Goal: Information Seeking & Learning: Understand process/instructions

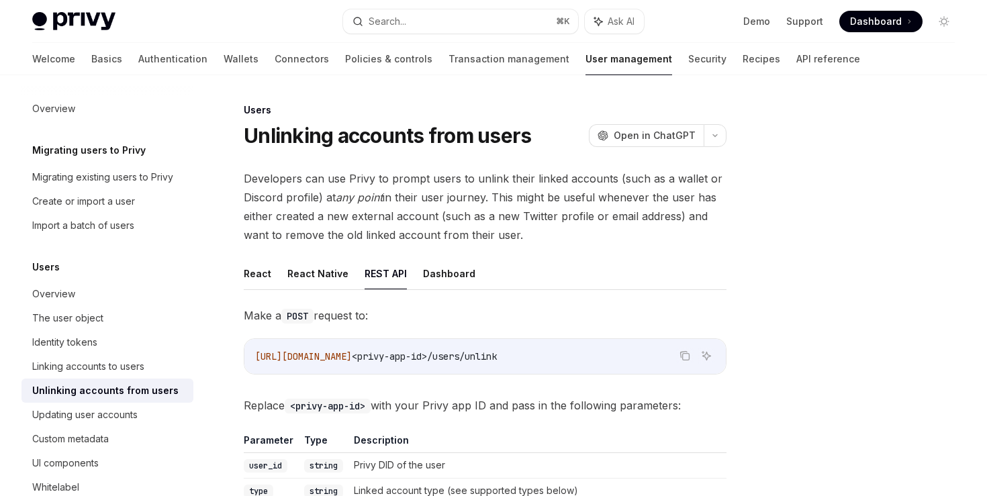
scroll to position [169, 0]
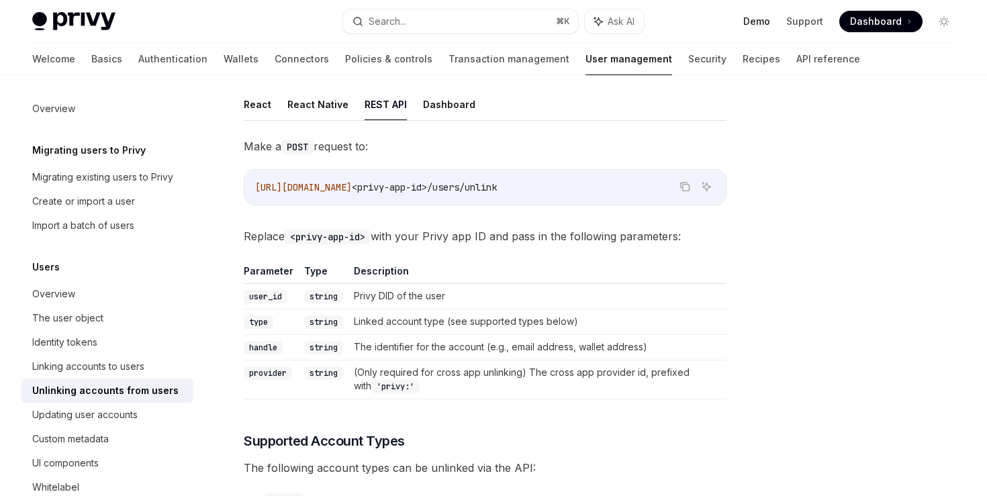
type textarea "*"
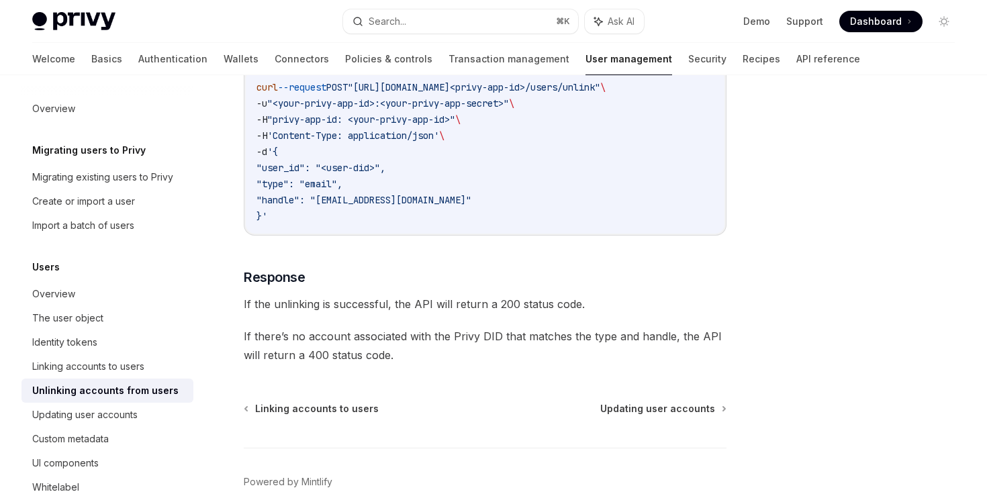
scroll to position [1122, 0]
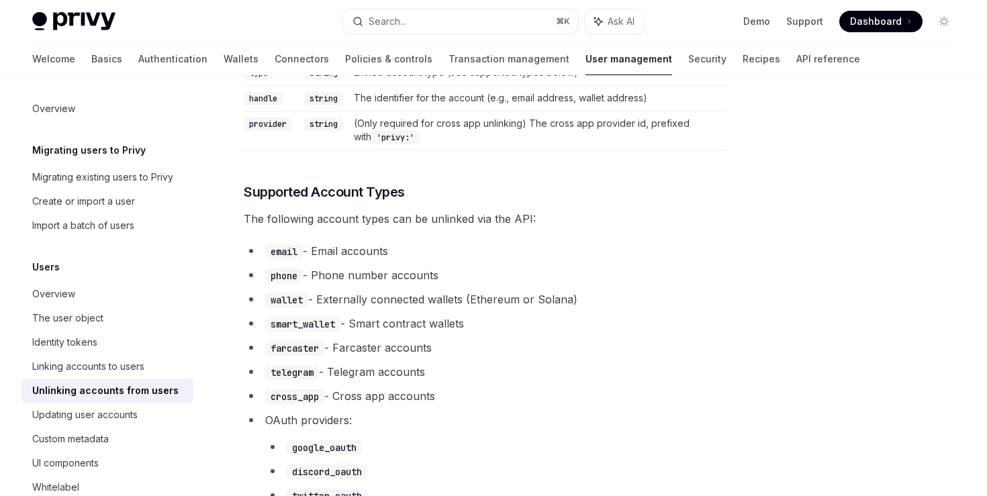
scroll to position [466, 0]
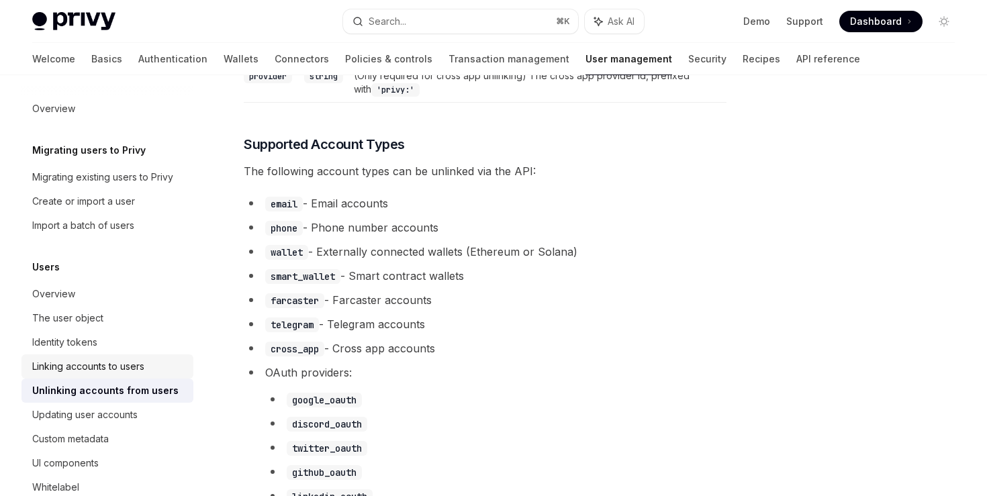
click at [115, 367] on div "Linking accounts to users" at bounding box center [88, 367] width 112 height 16
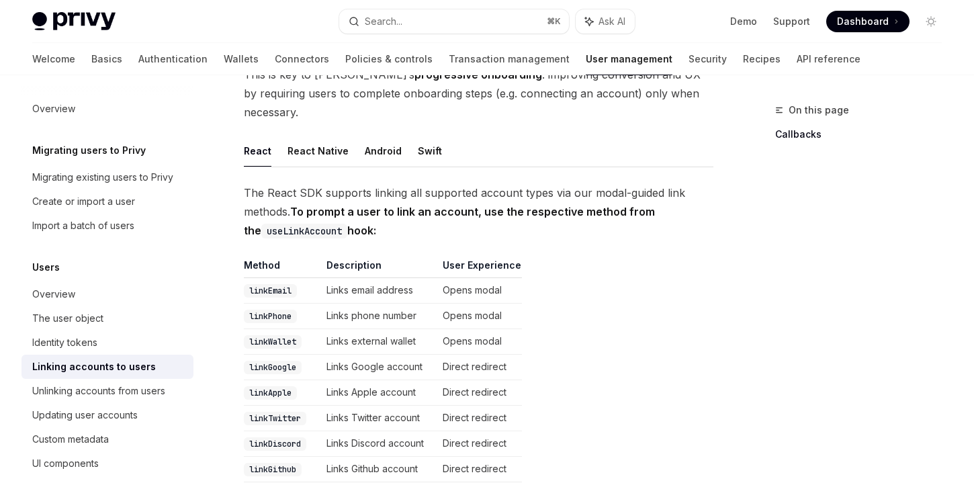
scroll to position [154, 0]
click at [321, 138] on button "React Native" at bounding box center [317, 152] width 61 height 32
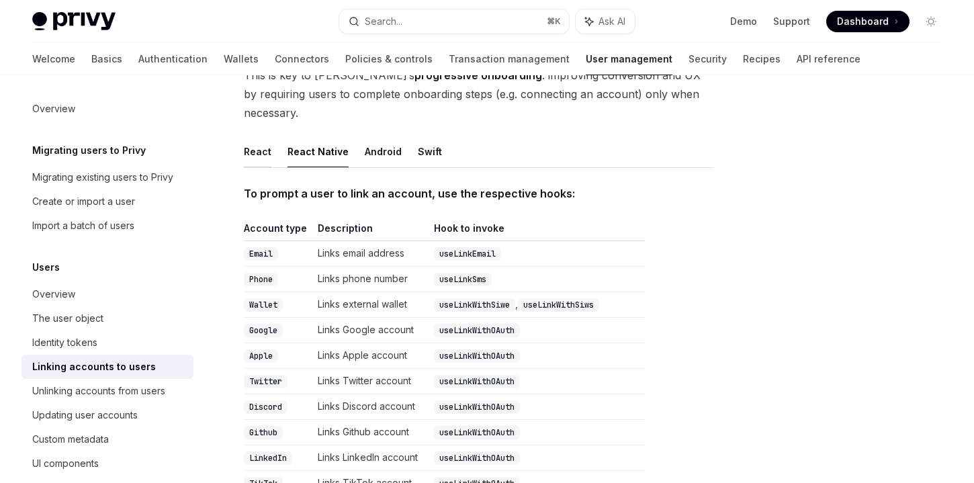
click at [253, 140] on button "React" at bounding box center [258, 152] width 28 height 32
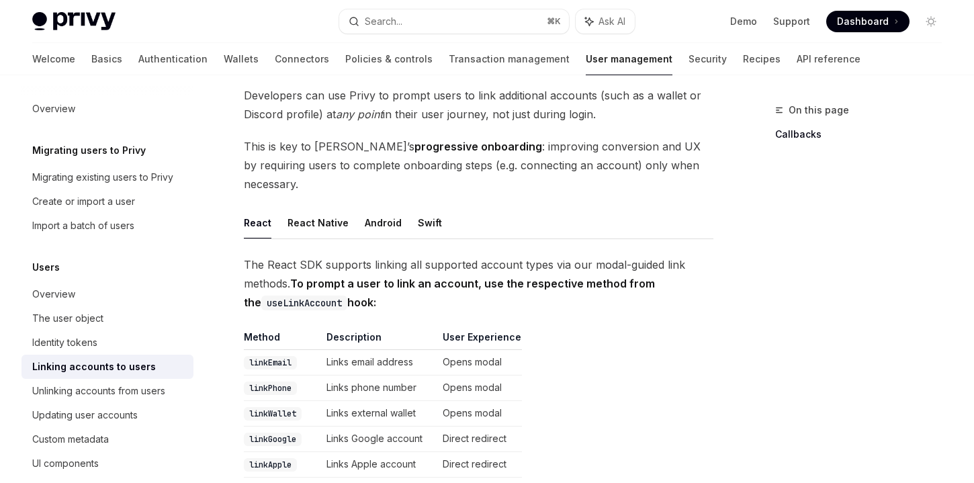
scroll to position [19, 0]
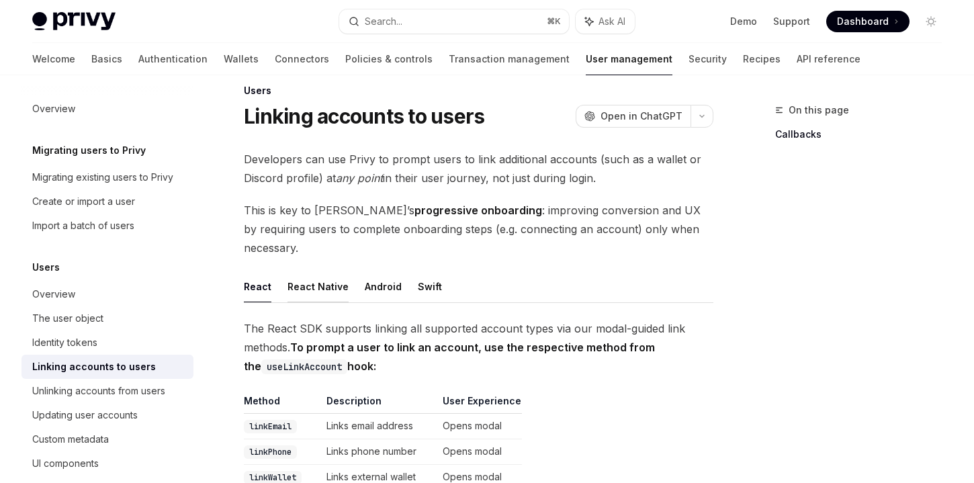
click at [316, 275] on button "React Native" at bounding box center [317, 287] width 61 height 32
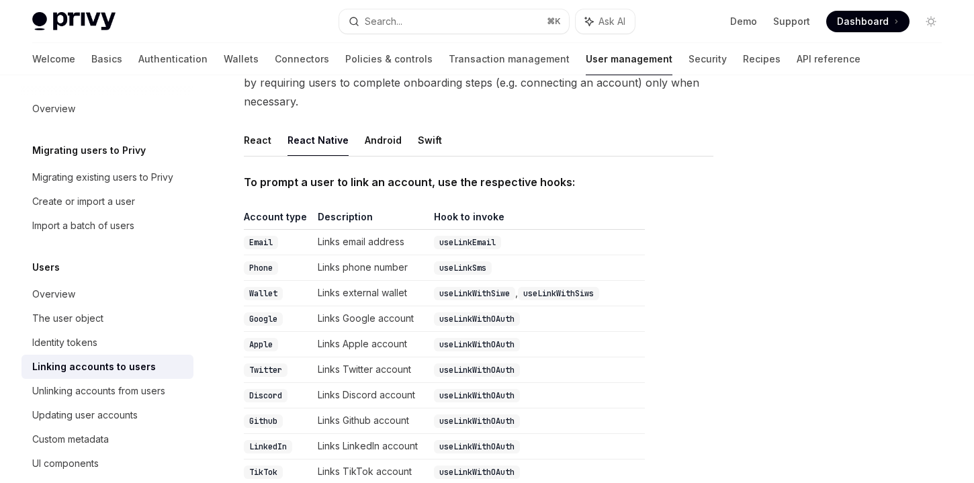
scroll to position [169, 0]
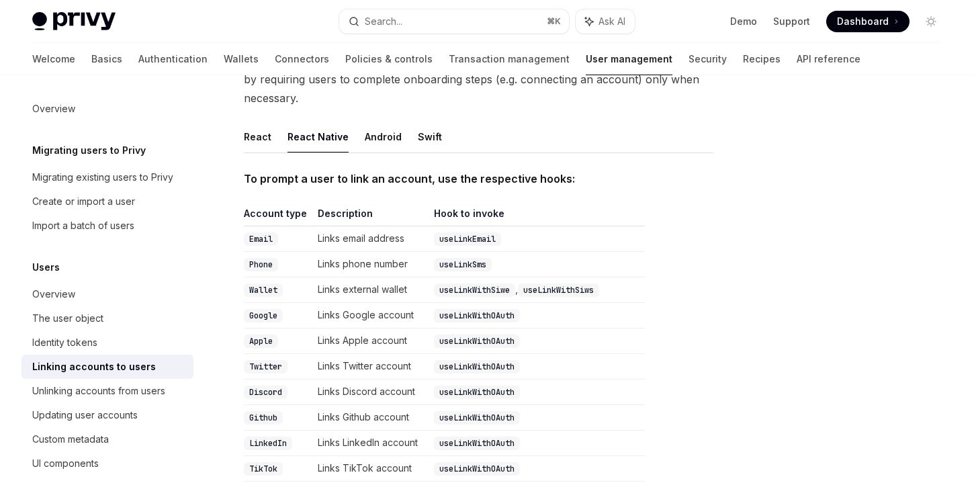
click at [486, 283] on code "useLinkWithSiwe" at bounding box center [474, 289] width 81 height 13
click at [267, 232] on code "Email" at bounding box center [261, 238] width 34 height 13
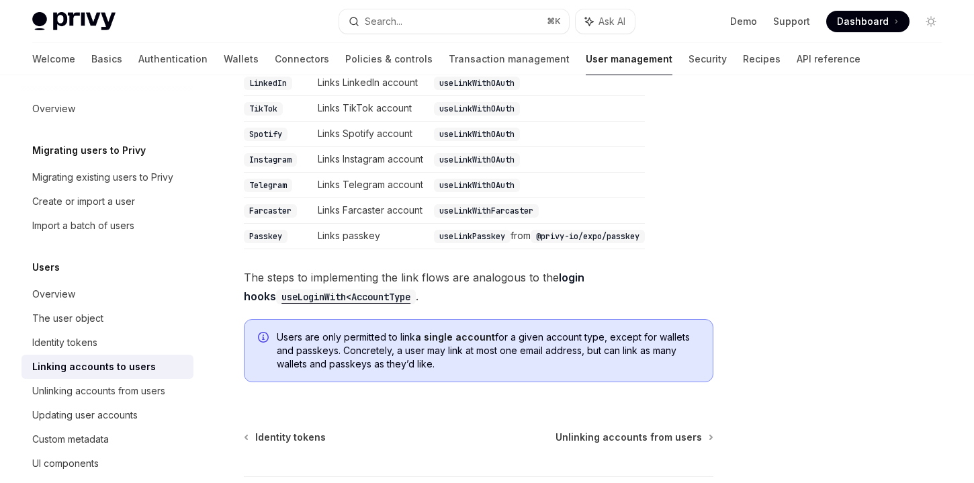
scroll to position [582, 0]
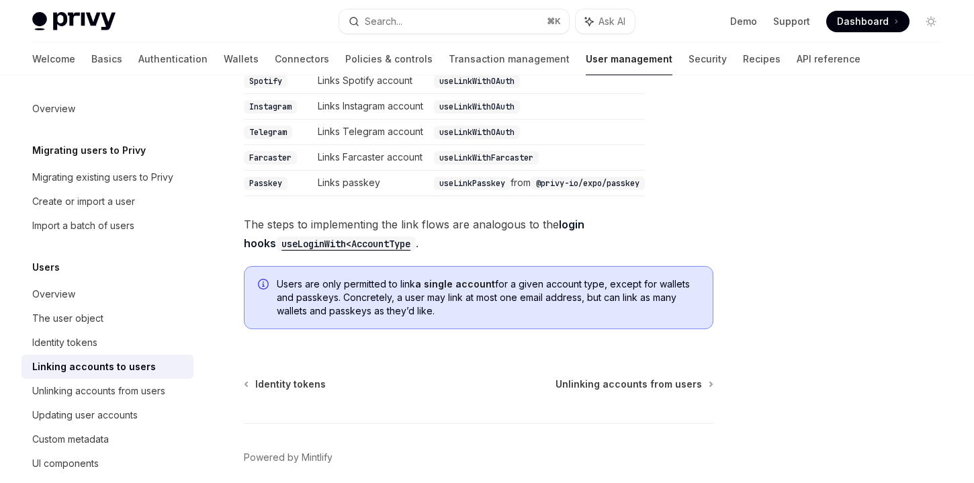
click at [328, 236] on code "useLoginWith<AccountType" at bounding box center [346, 243] width 140 height 15
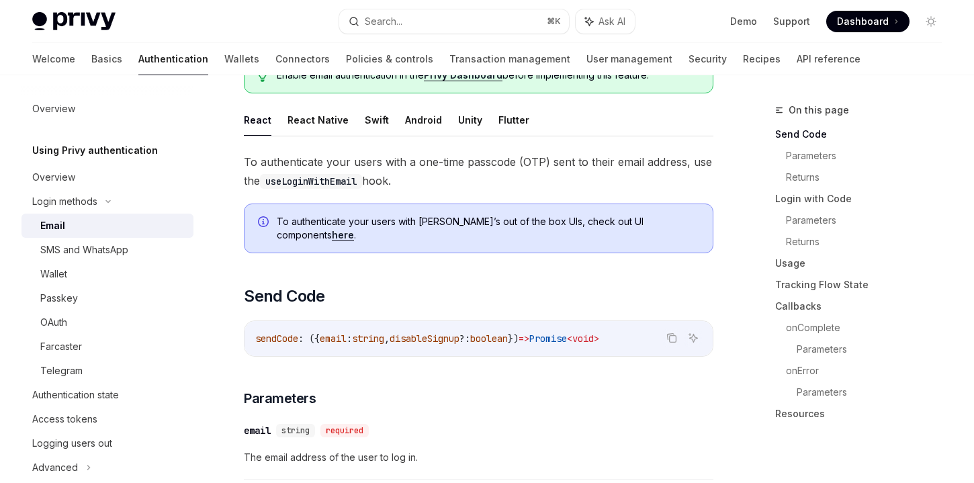
scroll to position [195, 0]
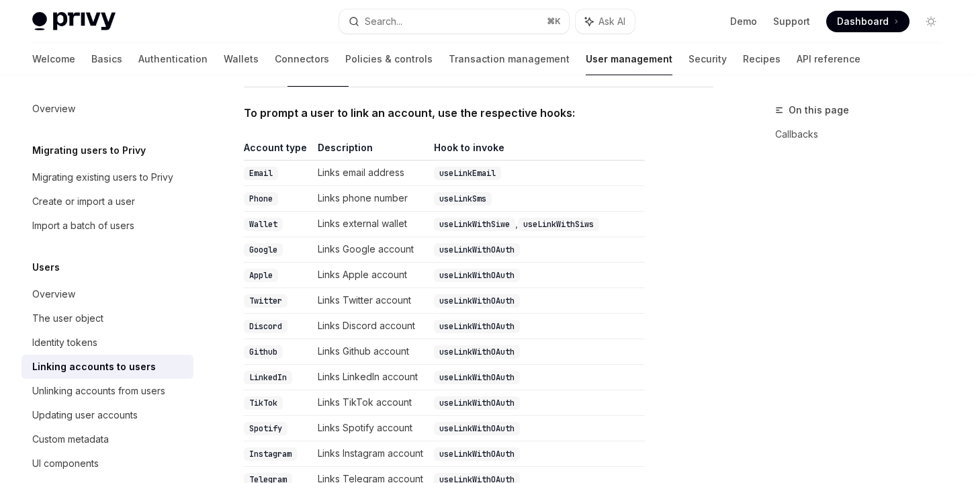
scroll to position [203, 0]
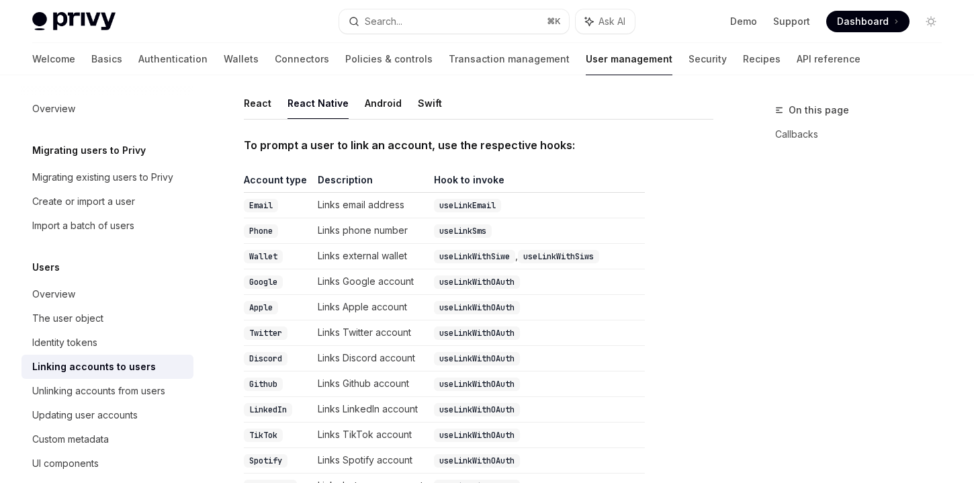
click at [557, 250] on code "useLinkWithSiws" at bounding box center [558, 256] width 81 height 13
click at [802, 136] on link "Callbacks" at bounding box center [863, 134] width 177 height 21
click at [185, 406] on link "Updating user accounts" at bounding box center [107, 415] width 172 height 24
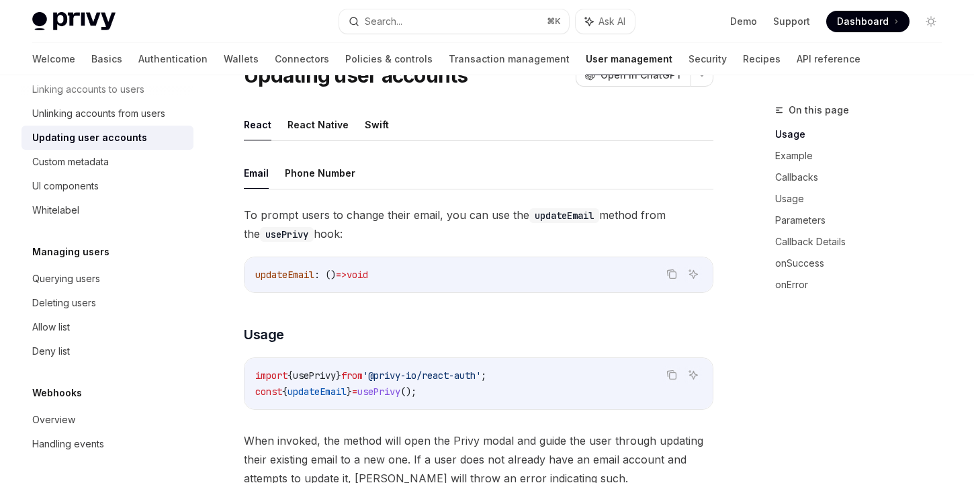
scroll to position [59, 0]
type textarea "*"
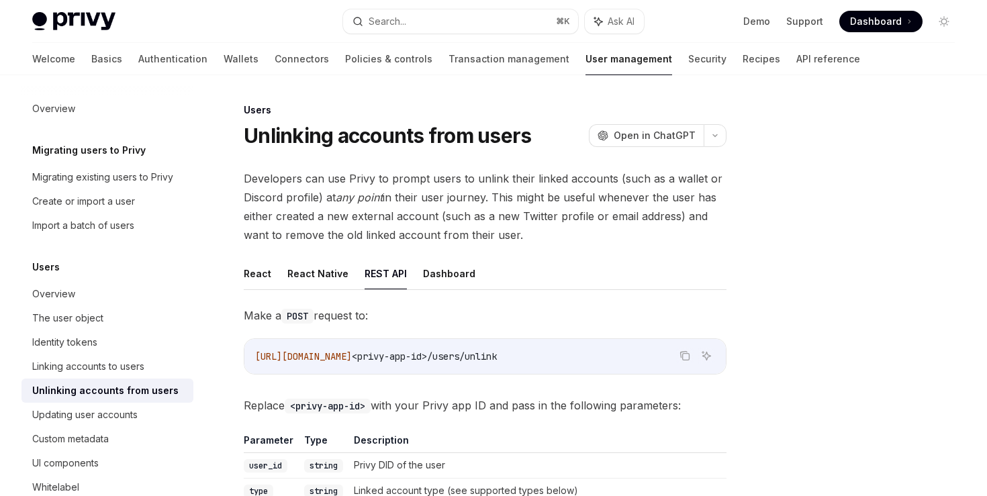
scroll to position [1122, 0]
